Goal: Task Accomplishment & Management: Complete application form

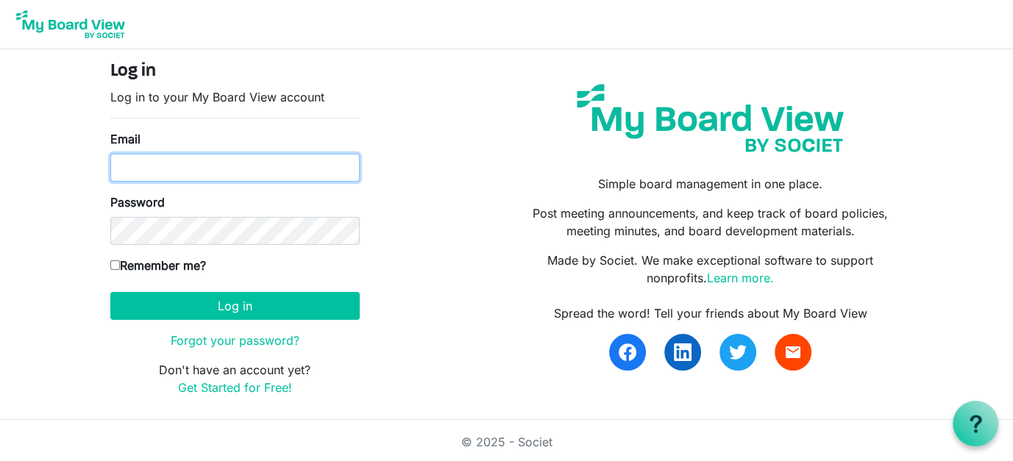
click at [124, 167] on input "Email" at bounding box center [234, 168] width 249 height 28
type input "director@exeterlibrary.org"
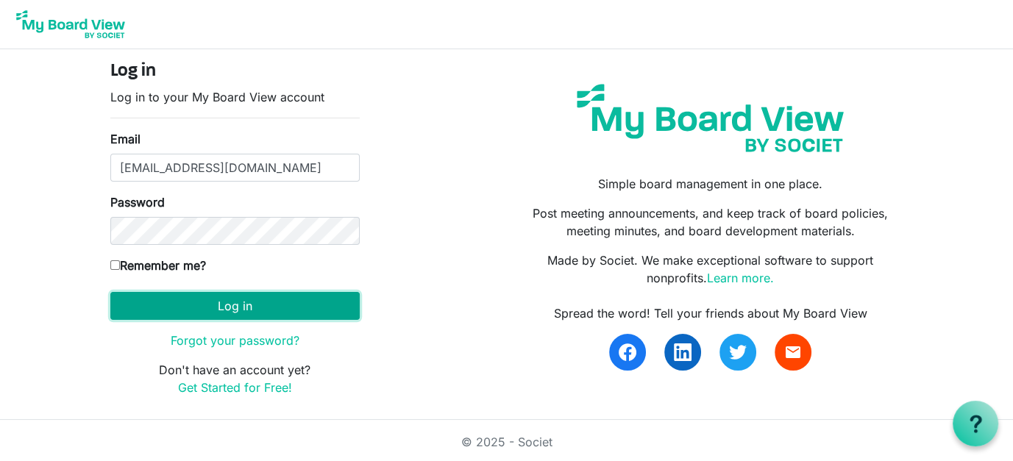
click at [216, 307] on button "Log in" at bounding box center [234, 306] width 249 height 28
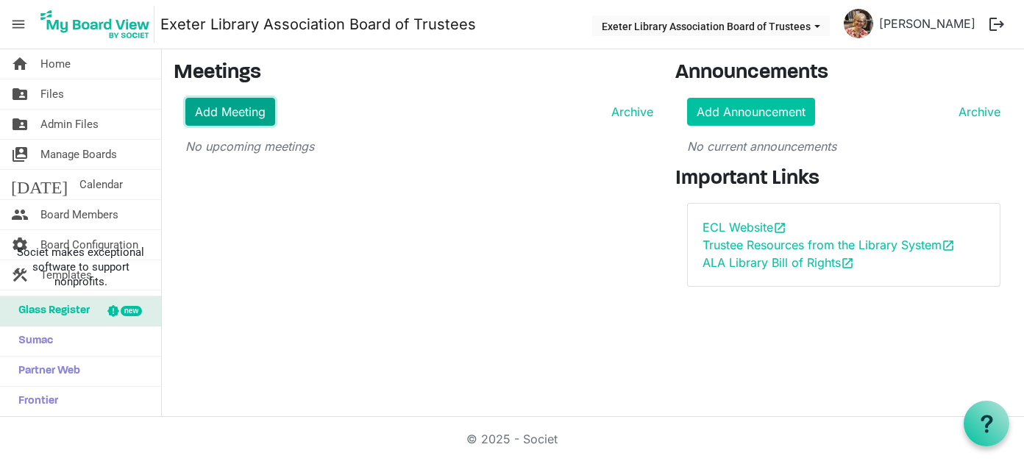
click at [249, 112] on link "Add Meeting" at bounding box center [230, 112] width 90 height 28
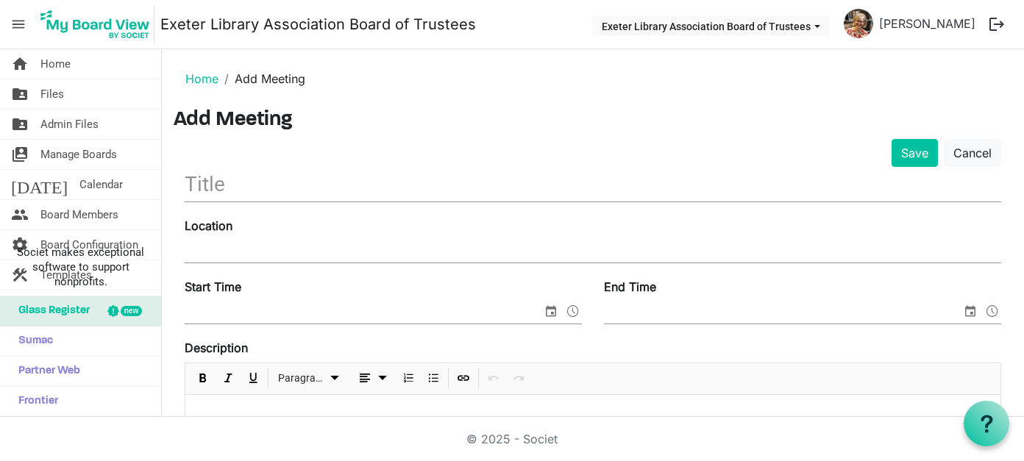
click at [210, 180] on input "text" at bounding box center [593, 184] width 817 height 35
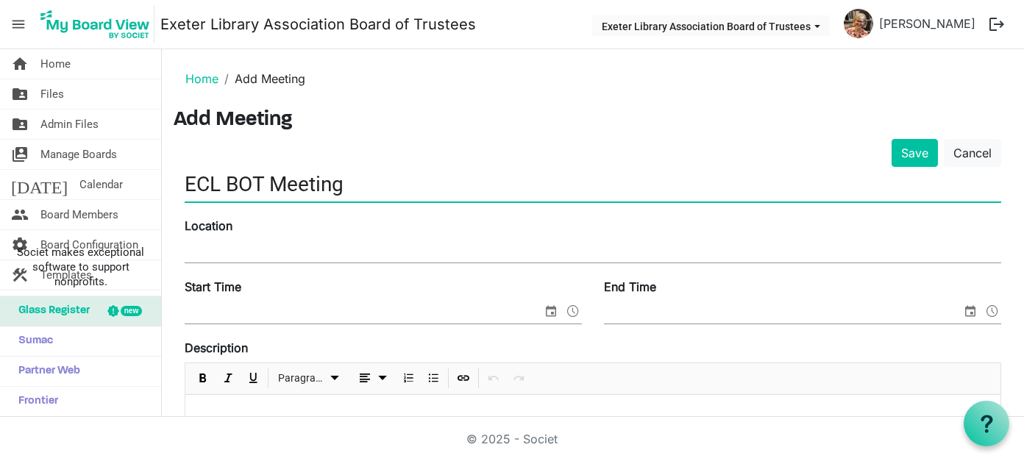
type input "ECL BOT Meeting"
click at [213, 252] on input "Location" at bounding box center [593, 252] width 817 height 22
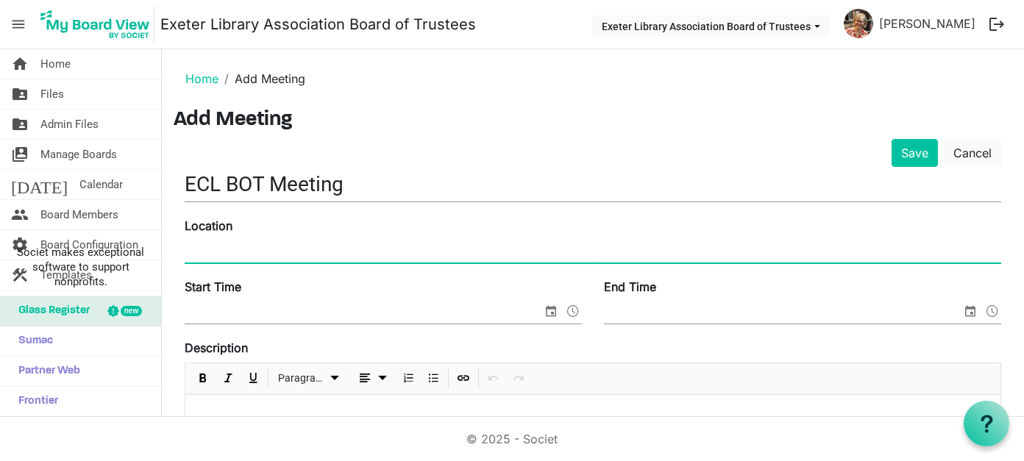
type input "[GEOGRAPHIC_DATA], Program Room"
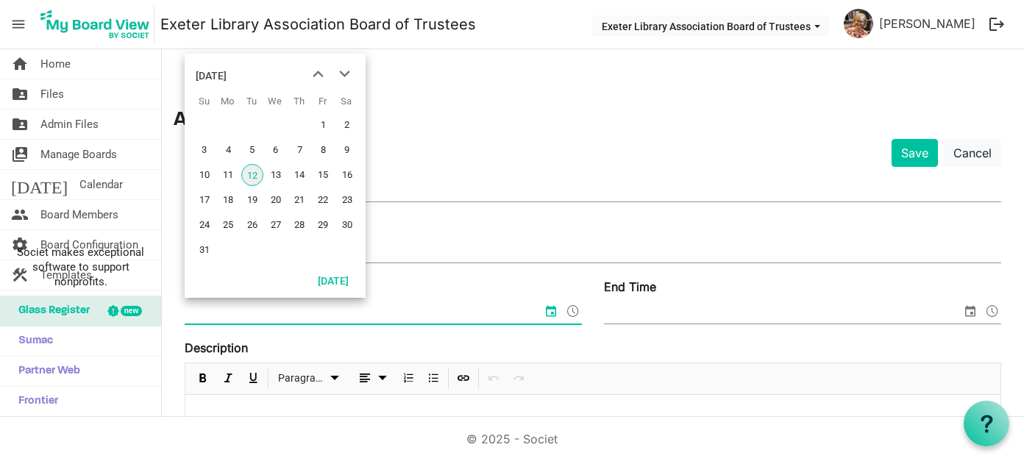
click at [238, 305] on input "Start Time" at bounding box center [364, 313] width 358 height 22
click at [349, 74] on span "next month" at bounding box center [345, 74] width 26 height 26
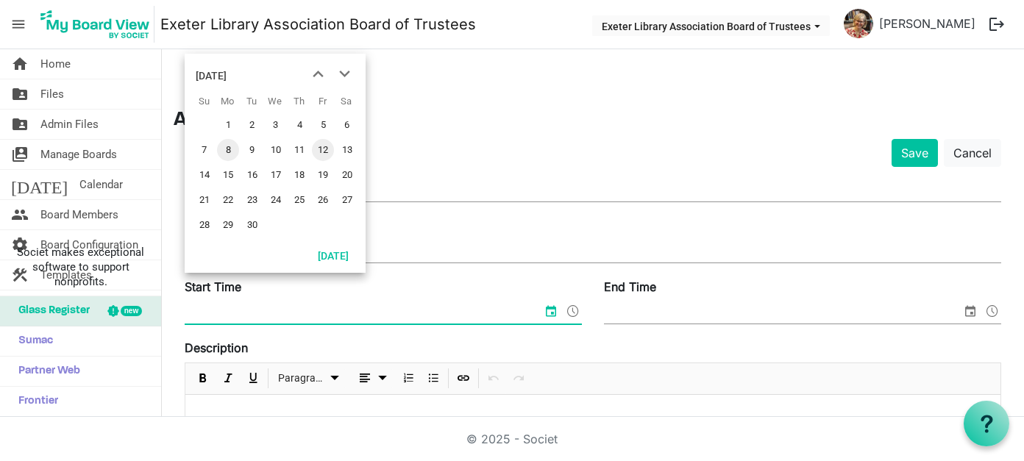
click at [222, 147] on span "8" at bounding box center [228, 150] width 22 height 22
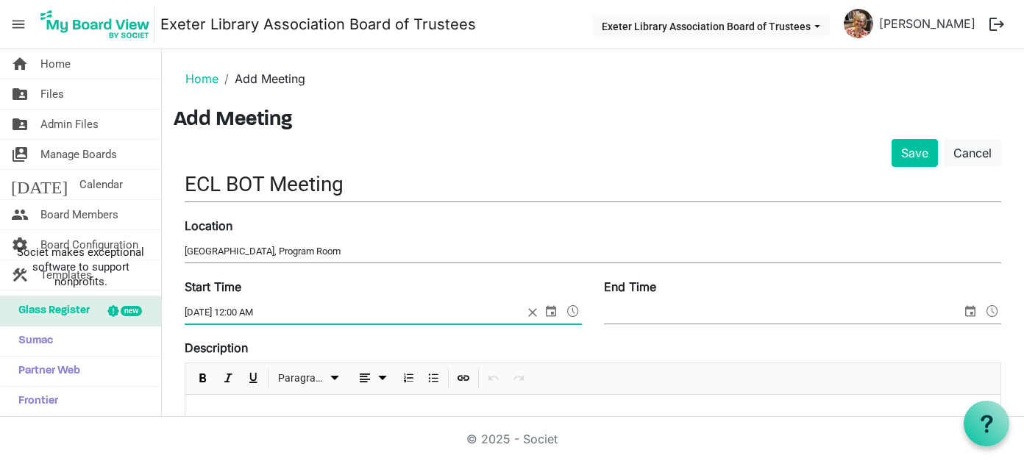
click at [568, 310] on span at bounding box center [573, 311] width 18 height 19
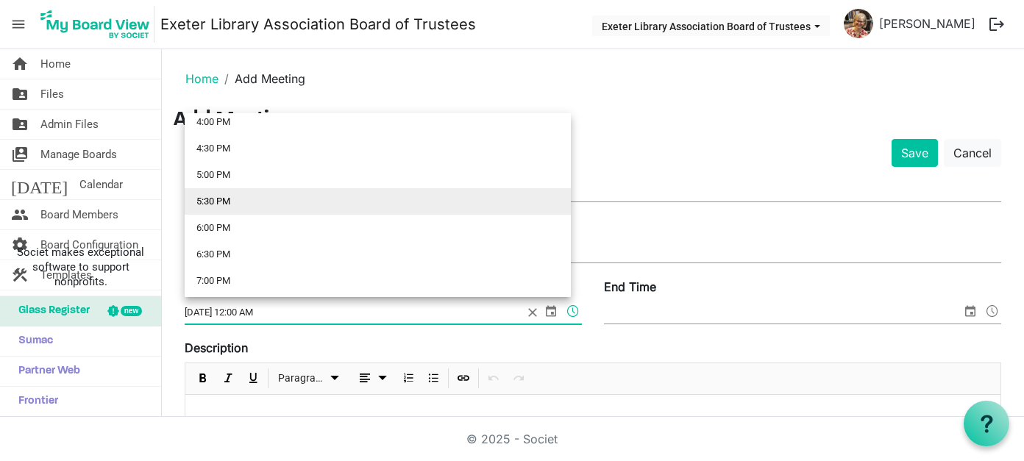
scroll to position [878, 0]
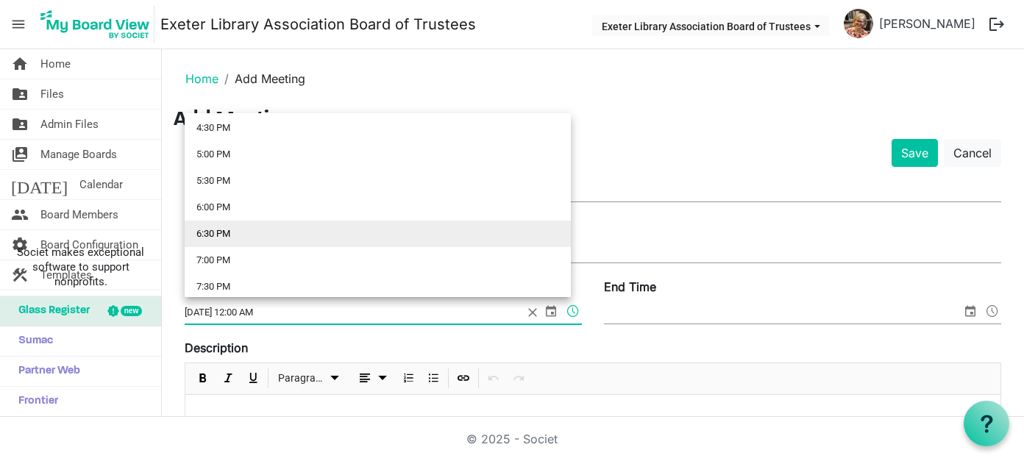
click at [224, 234] on li "6:30 PM" at bounding box center [378, 234] width 386 height 26
type input "9/8/2025 6:30 PM"
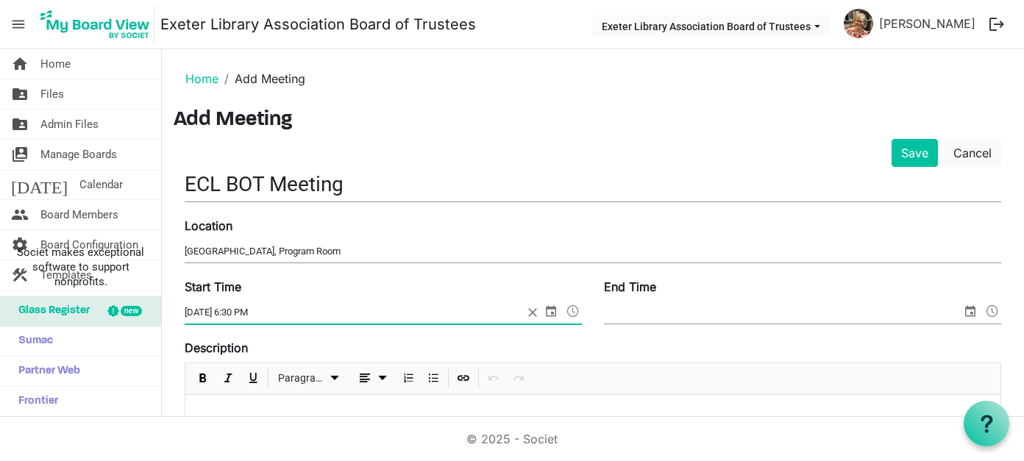
click at [984, 311] on span at bounding box center [993, 311] width 18 height 19
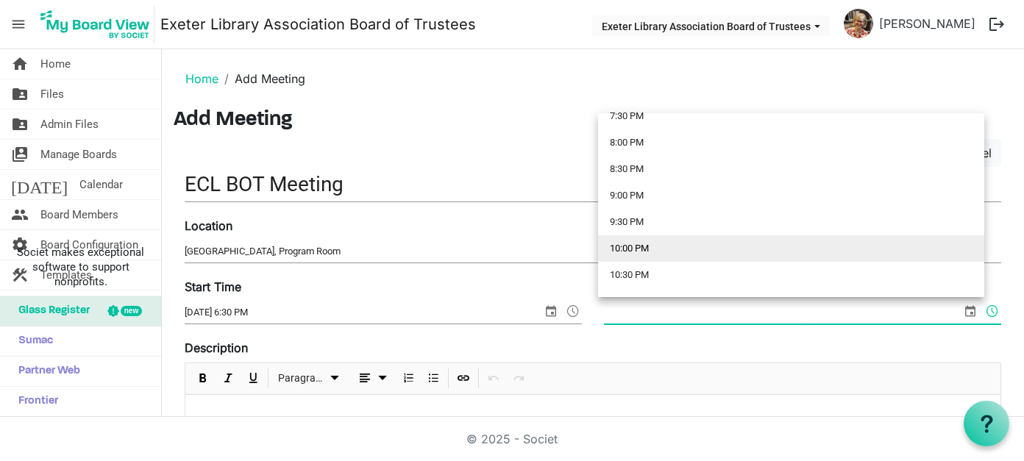
scroll to position [1026, 0]
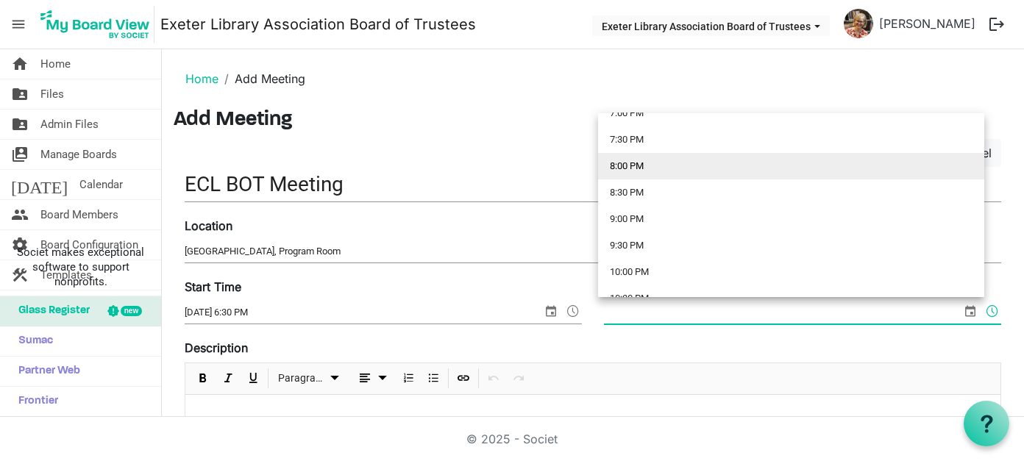
click at [636, 167] on li "8:00 PM" at bounding box center [791, 166] width 386 height 26
type input "8/12/2025 8:00 PM"
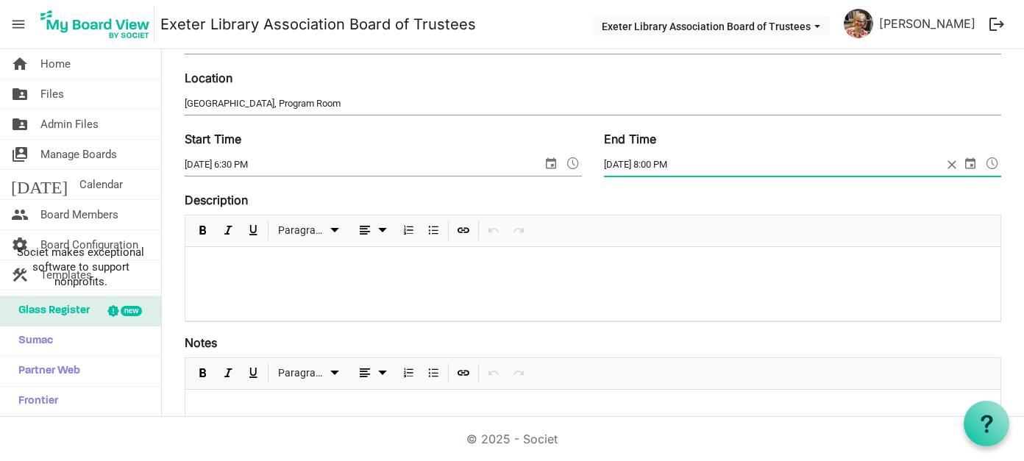
scroll to position [147, 0]
click at [216, 261] on p at bounding box center [593, 267] width 792 height 15
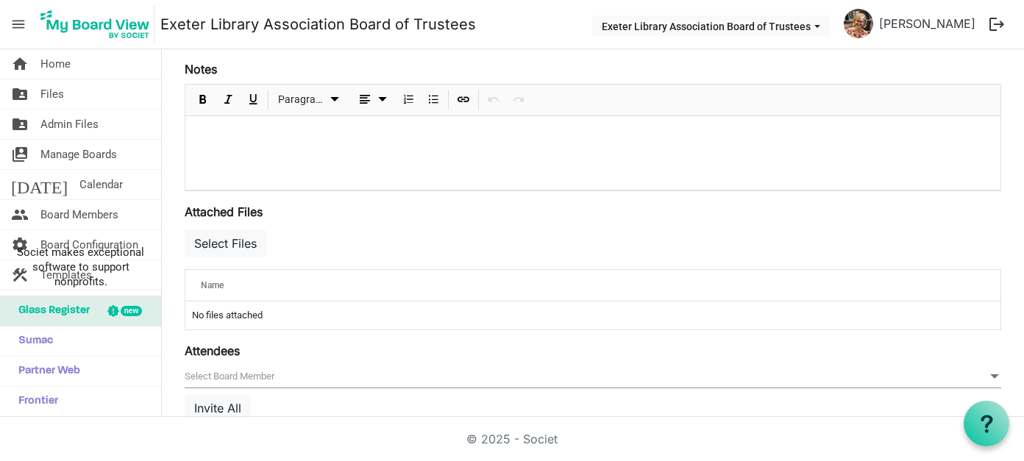
scroll to position [518, 0]
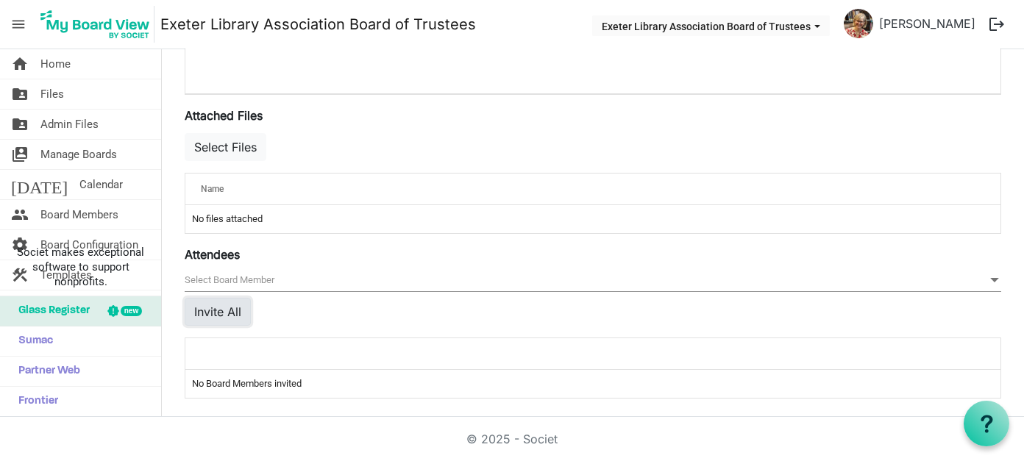
click at [221, 305] on button "Invite All" at bounding box center [218, 312] width 66 height 28
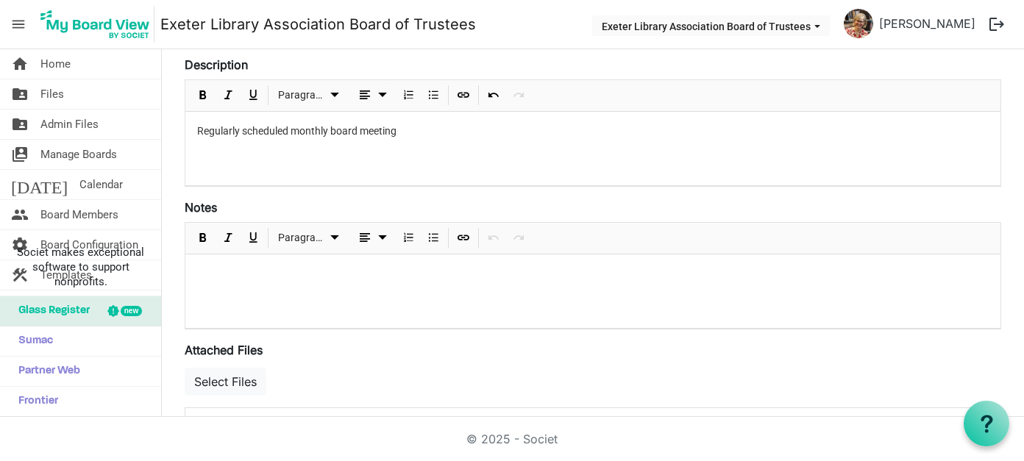
scroll to position [0, 0]
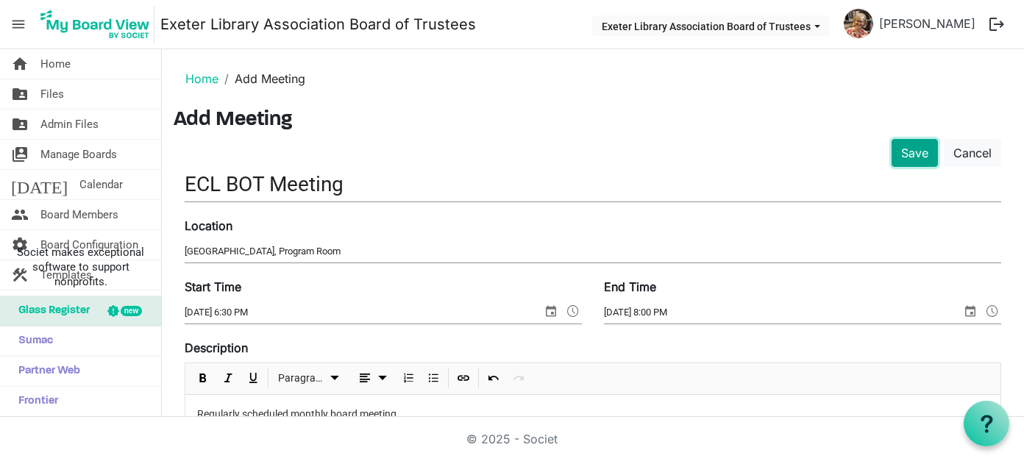
click at [900, 149] on button "Save" at bounding box center [915, 153] width 46 height 28
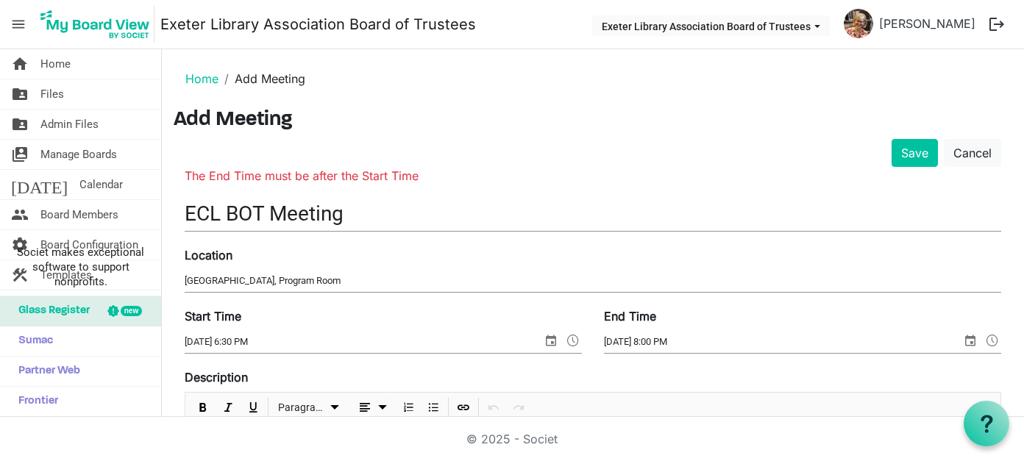
click at [962, 337] on span "select" at bounding box center [971, 340] width 18 height 19
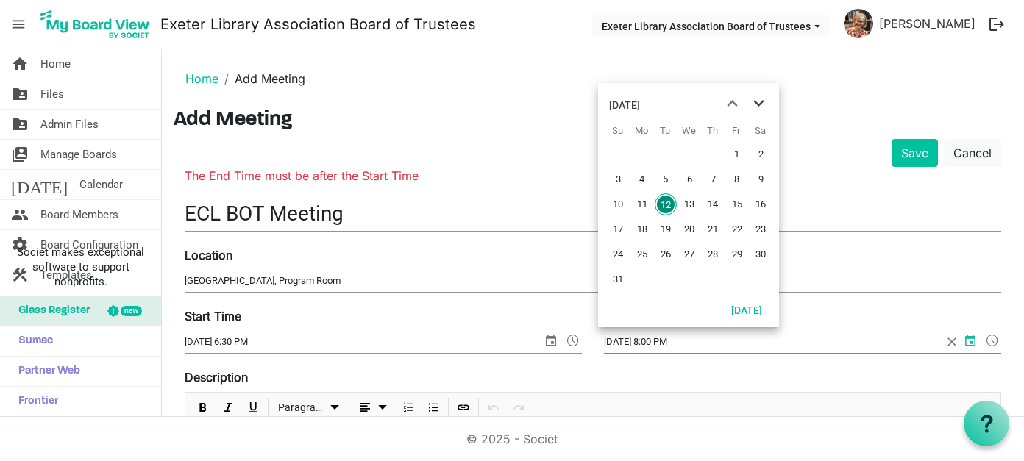
click at [759, 101] on span "next month" at bounding box center [759, 103] width 26 height 26
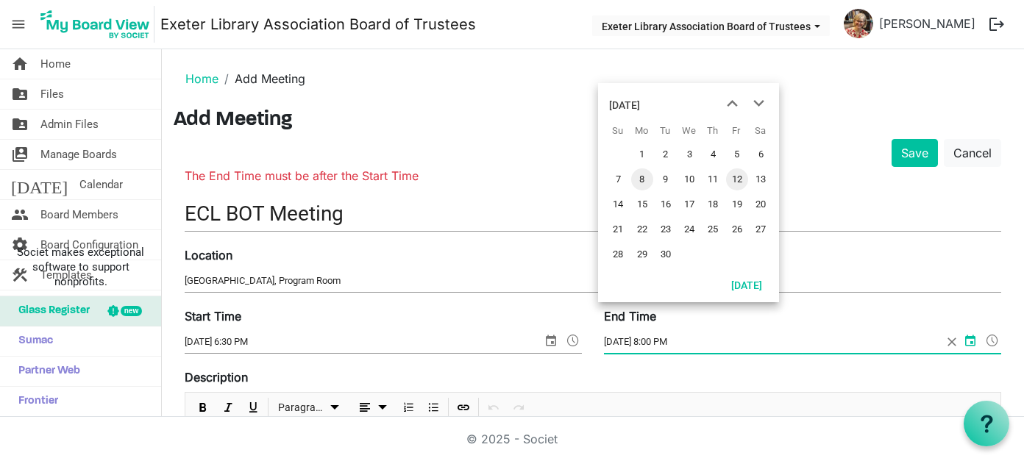
click at [646, 177] on span "8" at bounding box center [642, 179] width 22 height 22
type input "9/8/2025 8:00 PM"
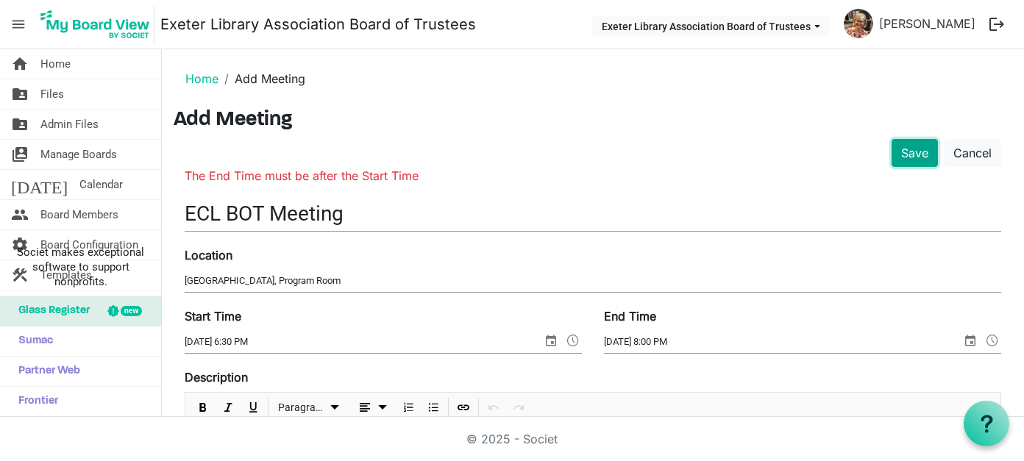
click at [912, 151] on button "Save" at bounding box center [915, 153] width 46 height 28
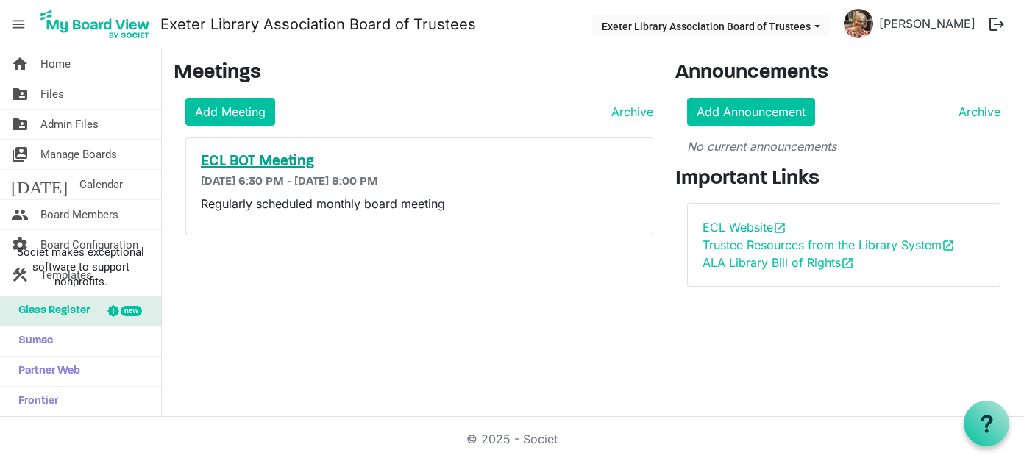
click at [262, 160] on h5 "ECL BOT Meeting" at bounding box center [420, 162] width 438 height 18
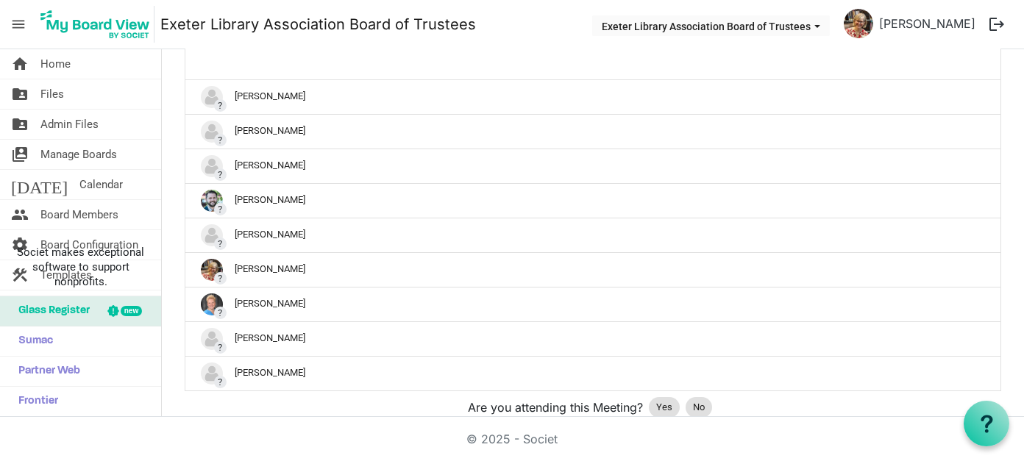
scroll to position [482, 0]
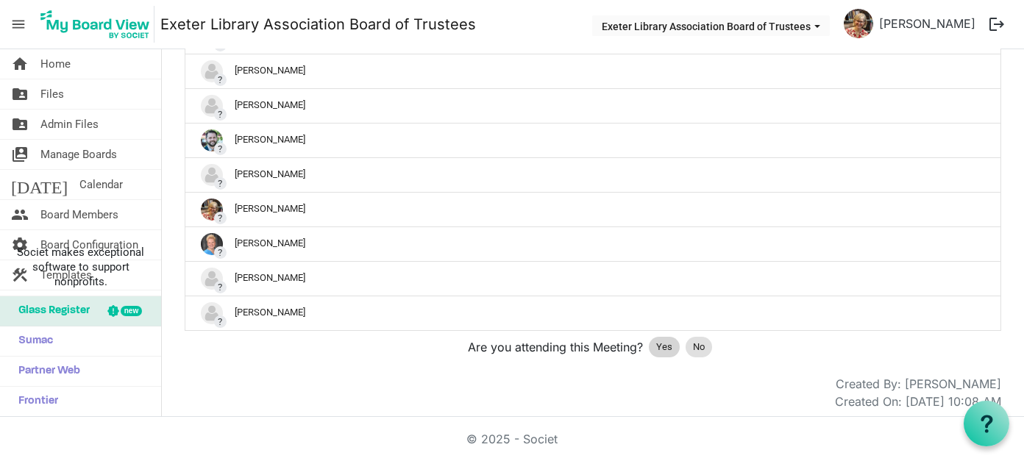
click at [664, 342] on span "Yes" at bounding box center [664, 347] width 16 height 15
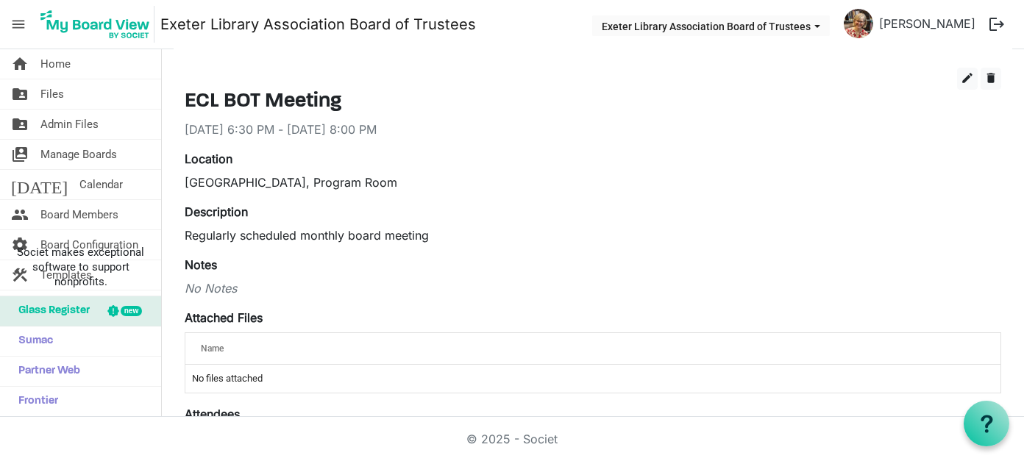
scroll to position [0, 0]
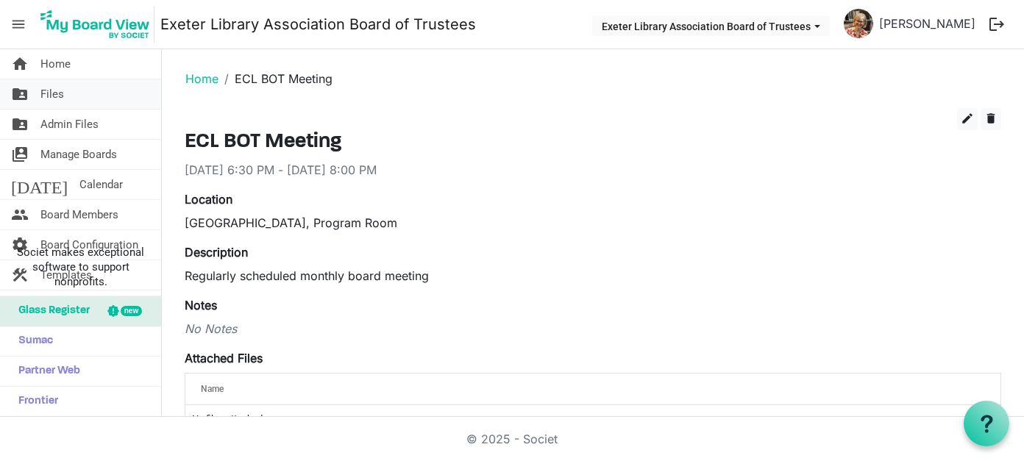
click at [48, 93] on span "Files" at bounding box center [52, 93] width 24 height 29
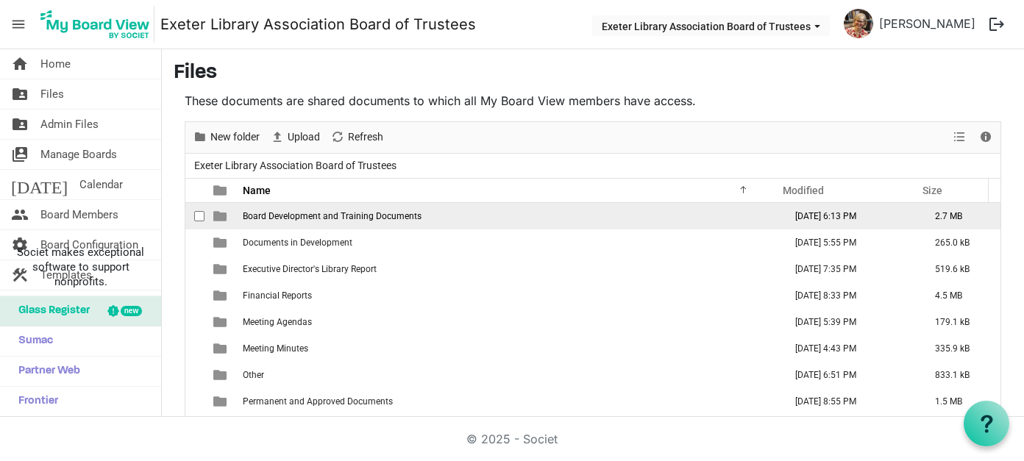
click at [311, 215] on span "Board Development and Training Documents" at bounding box center [332, 216] width 179 height 10
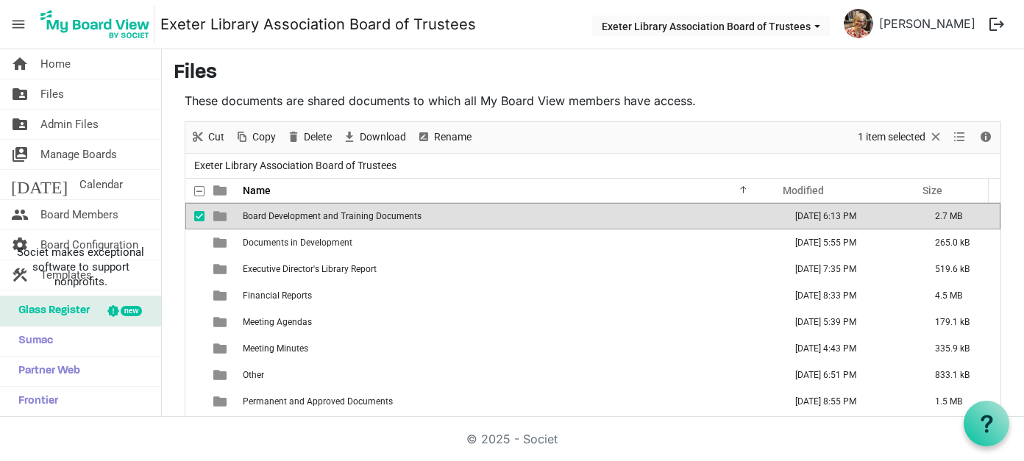
click at [190, 215] on td "checkbox" at bounding box center [194, 216] width 19 height 26
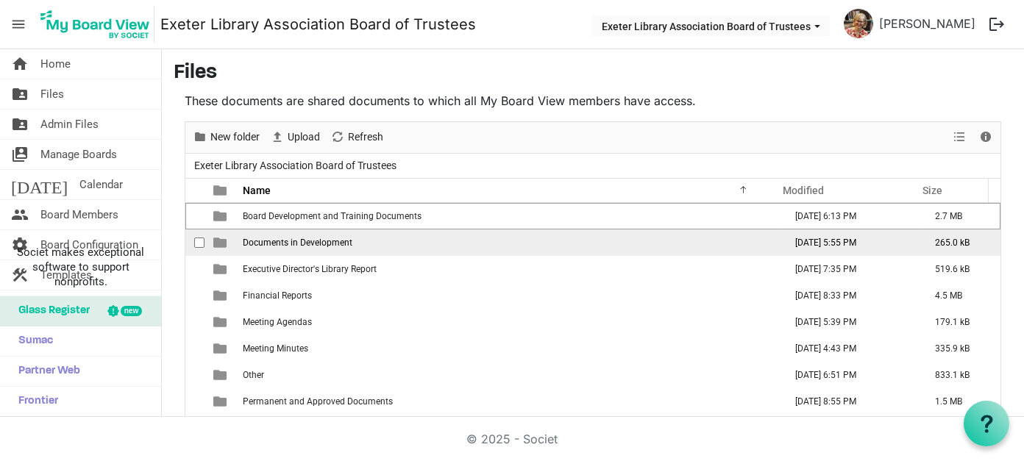
click at [243, 241] on span "Documents in Development" at bounding box center [298, 243] width 110 height 10
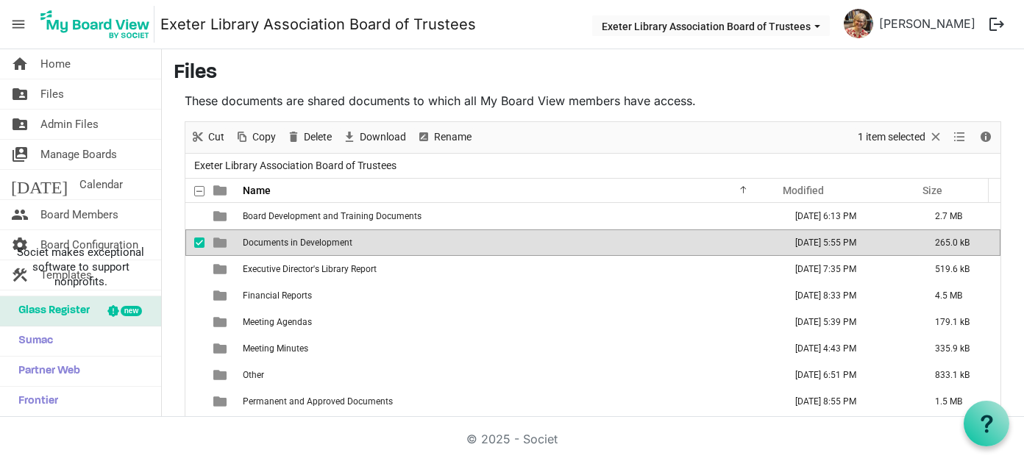
click at [243, 241] on span "Documents in Development" at bounding box center [298, 243] width 110 height 10
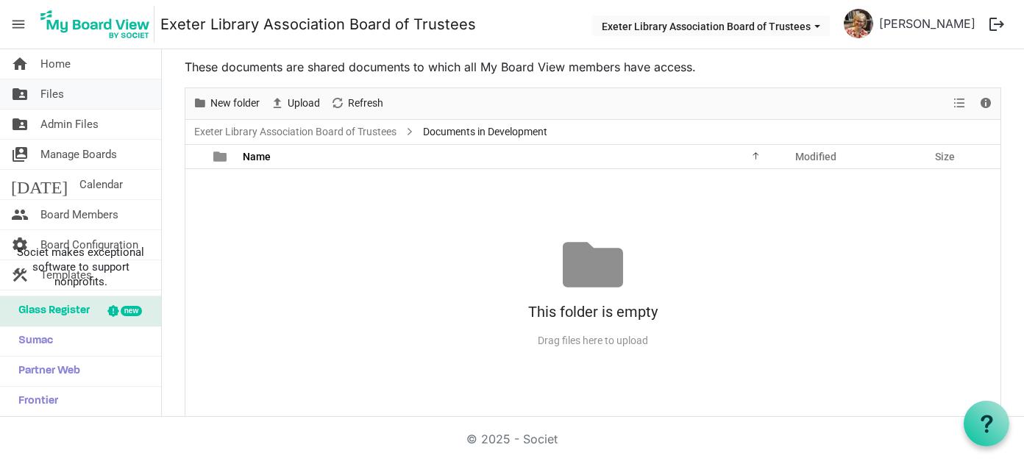
click at [63, 90] on span "Files" at bounding box center [52, 93] width 24 height 29
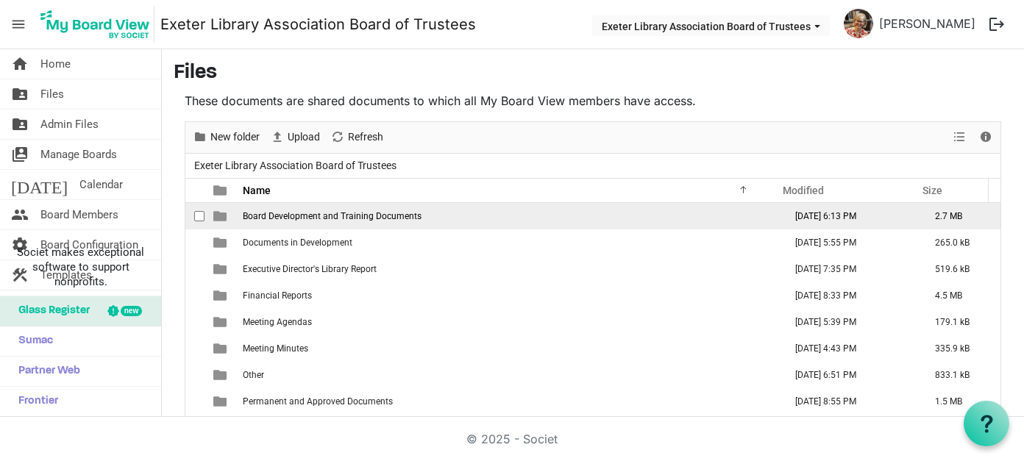
click at [277, 215] on span "Board Development and Training Documents" at bounding box center [332, 216] width 179 height 10
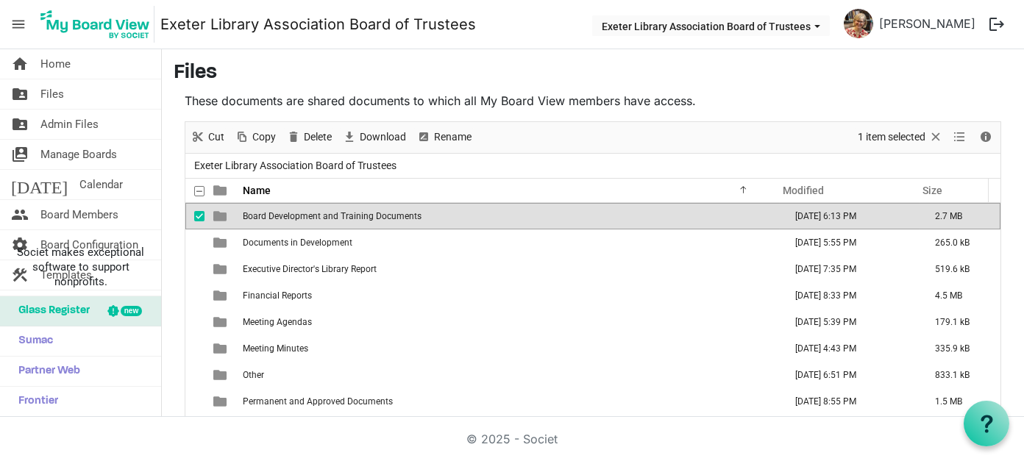
click at [277, 215] on span "Board Development and Training Documents" at bounding box center [332, 216] width 179 height 10
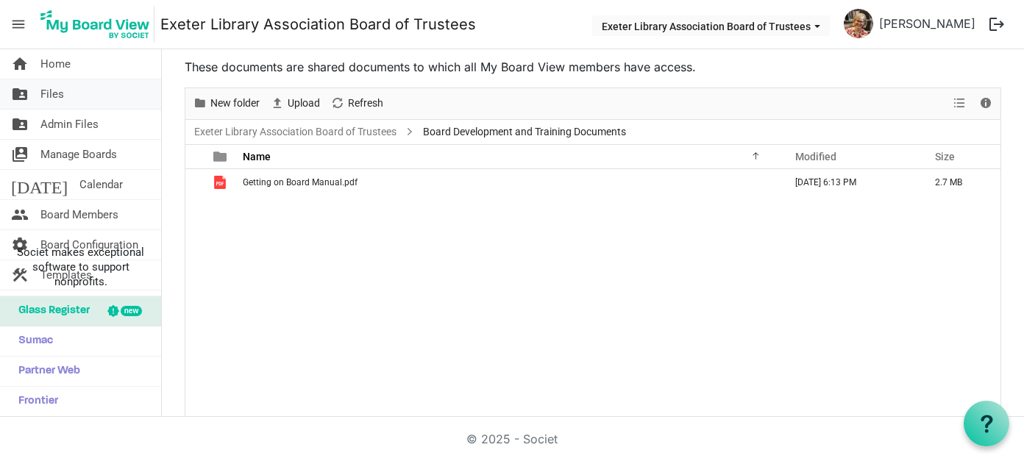
click at [60, 96] on span "Files" at bounding box center [52, 93] width 24 height 29
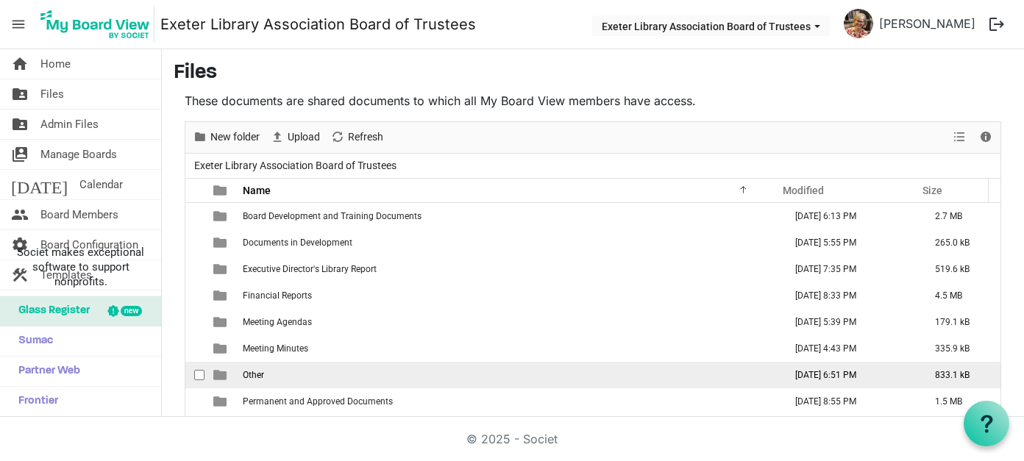
click at [260, 373] on span "Other" at bounding box center [253, 375] width 21 height 10
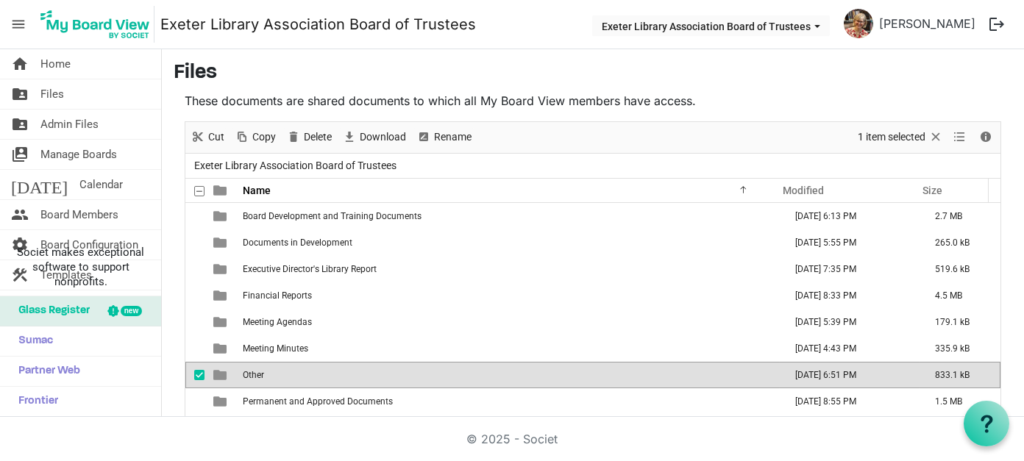
click at [260, 373] on span "Other" at bounding box center [253, 375] width 21 height 10
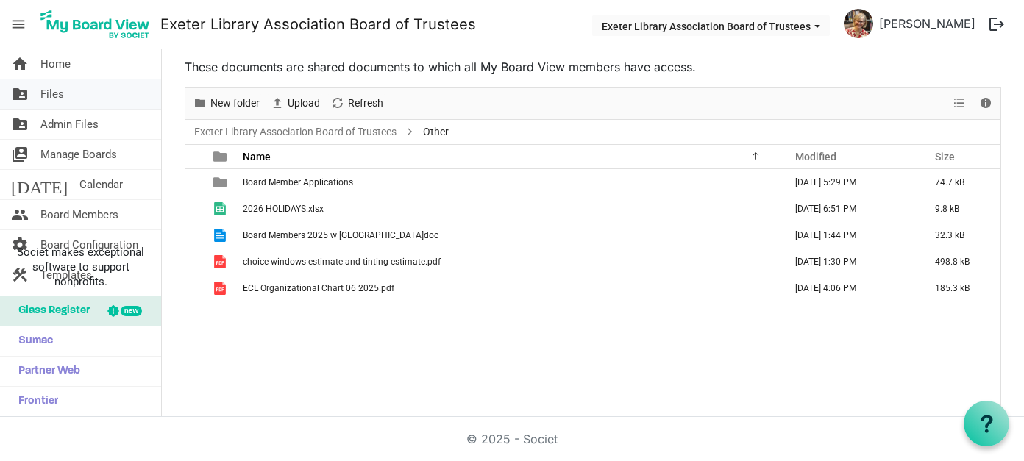
click at [57, 94] on span "Files" at bounding box center [52, 93] width 24 height 29
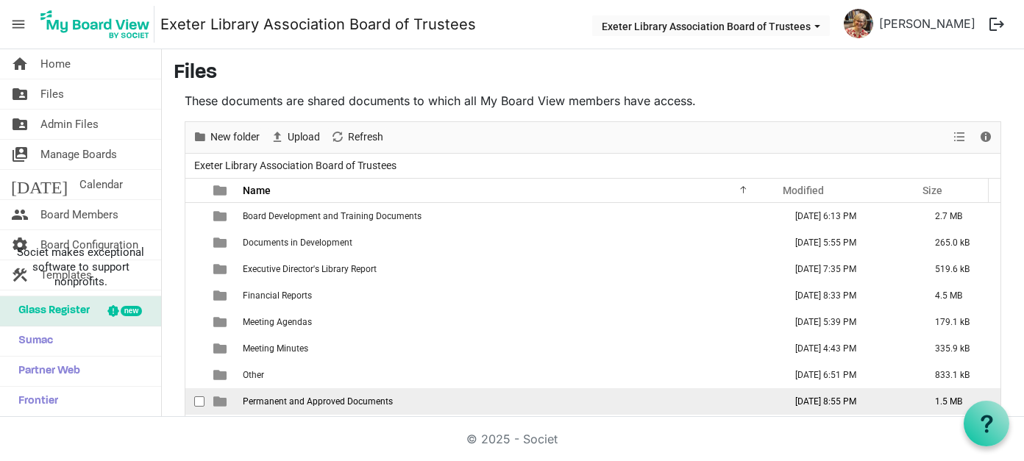
click at [329, 400] on span "Permanent and Approved Documents" at bounding box center [318, 402] width 150 height 10
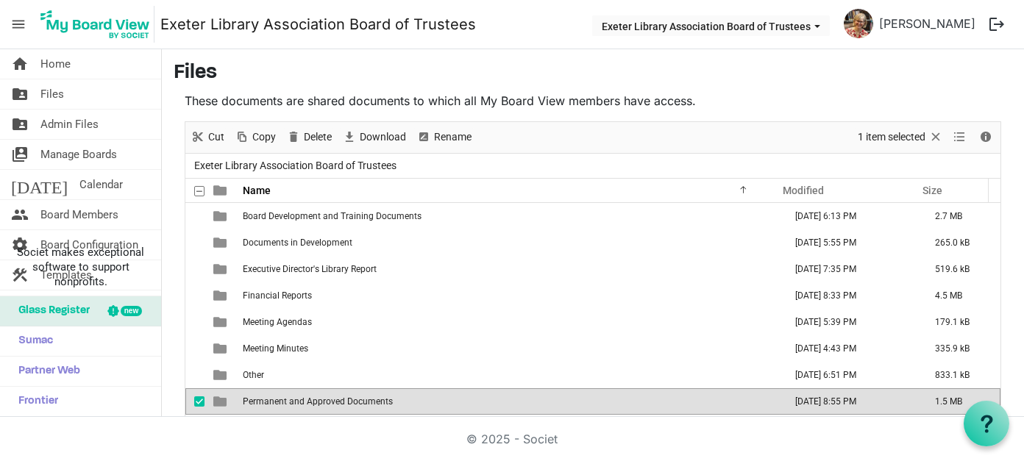
click at [329, 400] on span "Permanent and Approved Documents" at bounding box center [318, 402] width 150 height 10
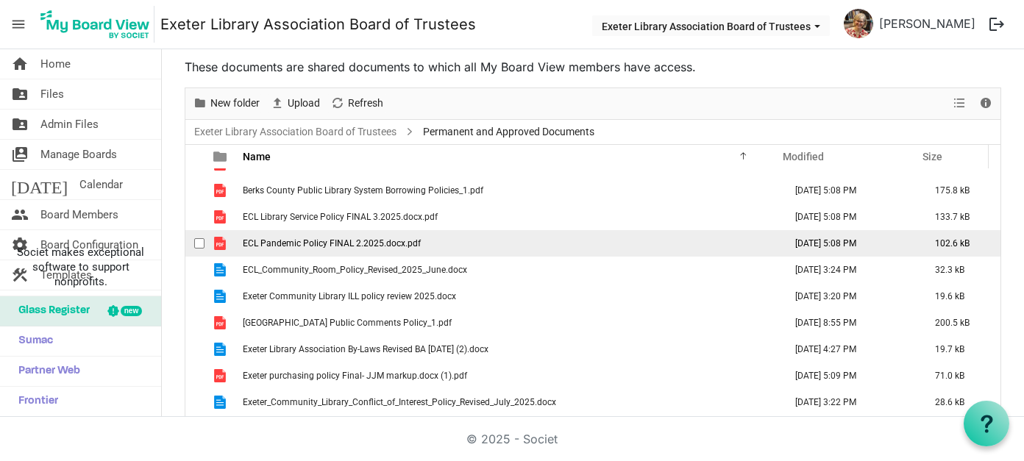
scroll to position [68, 0]
